Goal: Find specific page/section: Find specific page/section

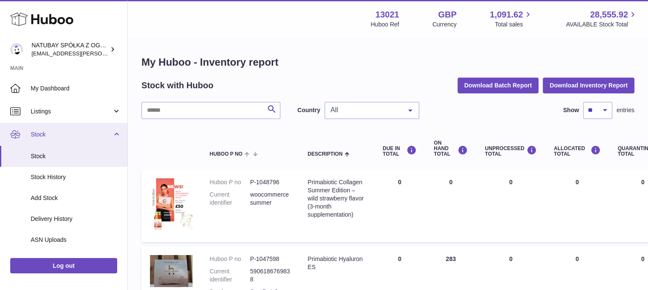
click at [82, 135] on span "Stock" at bounding box center [71, 134] width 81 height 8
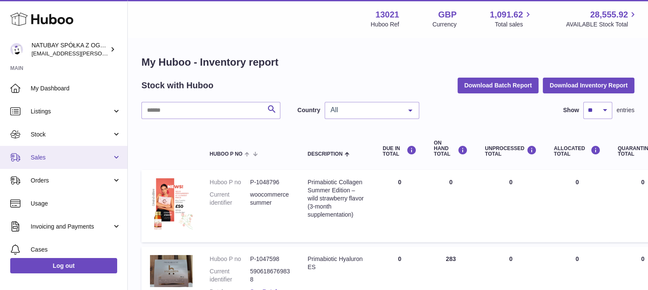
click at [62, 153] on span "Sales" at bounding box center [71, 157] width 81 height 8
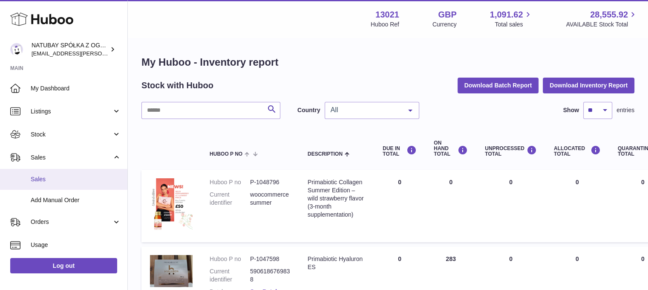
click at [59, 170] on link "Sales" at bounding box center [63, 179] width 127 height 21
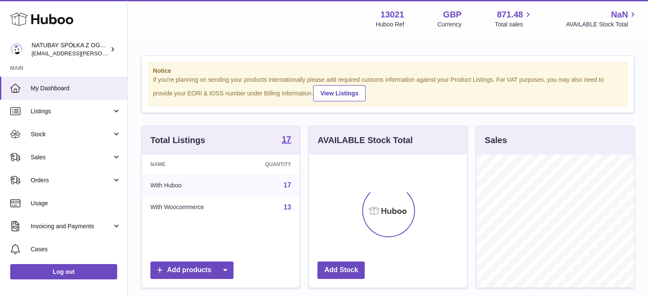
scroll to position [133, 158]
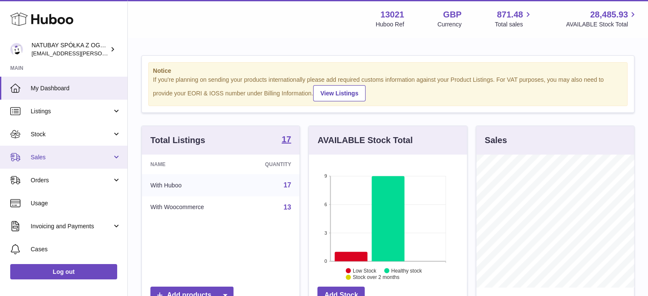
click at [42, 156] on span "Sales" at bounding box center [71, 157] width 81 height 8
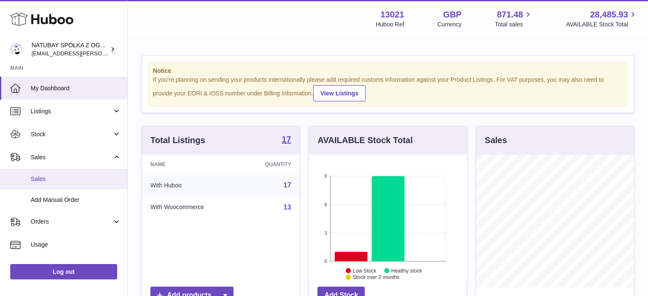
click at [47, 177] on span "Sales" at bounding box center [76, 179] width 90 height 8
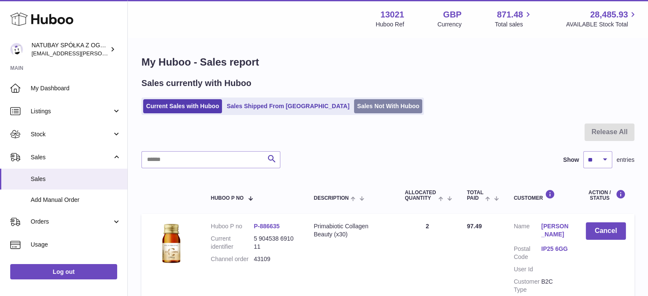
click at [356, 112] on link "Sales Not With Huboo" at bounding box center [388, 106] width 68 height 14
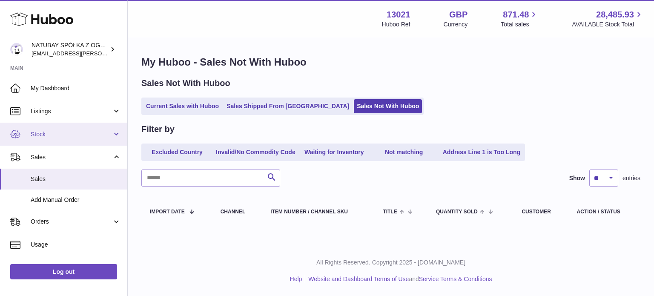
click at [59, 126] on link "Stock" at bounding box center [63, 134] width 127 height 23
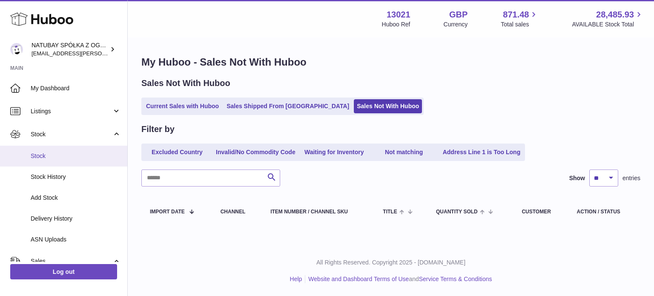
click at [58, 148] on link "Stock" at bounding box center [63, 156] width 127 height 21
